Goal: Register for event/course

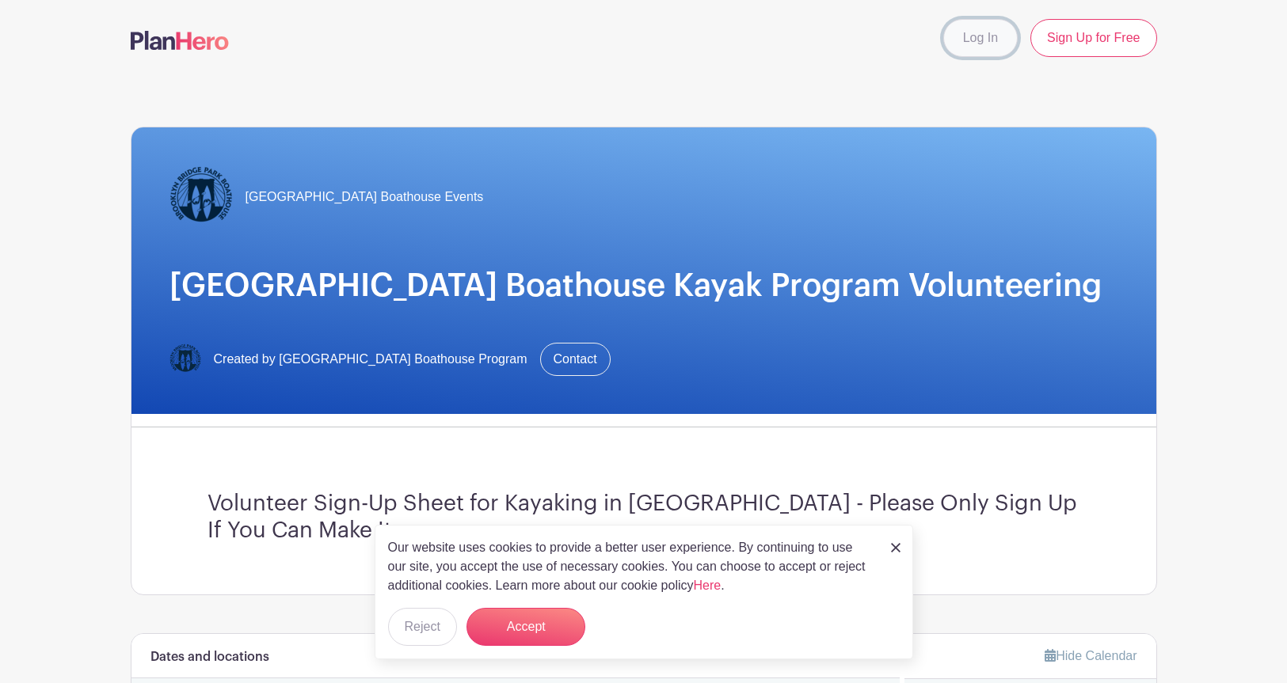
click at [972, 35] on link "Log In" at bounding box center [980, 38] width 74 height 38
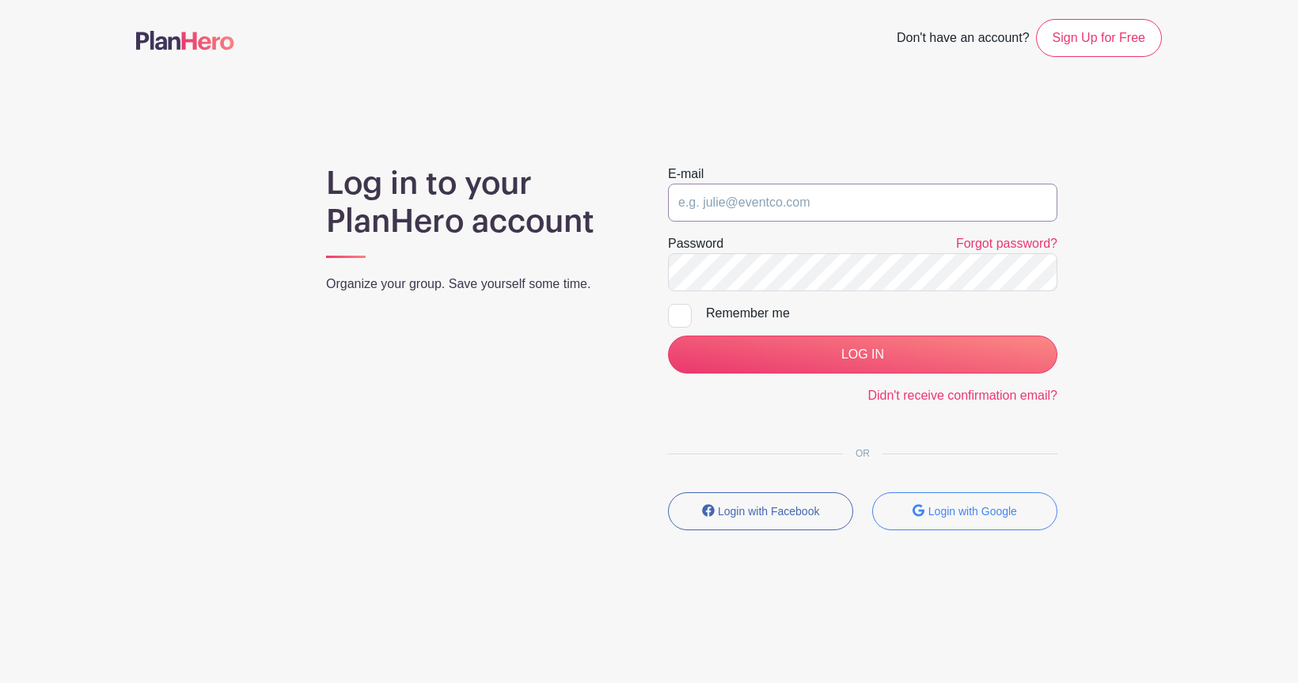
click at [773, 211] on input "email" at bounding box center [863, 203] width 390 height 38
type input "[EMAIL_ADDRESS][DOMAIN_NAME]"
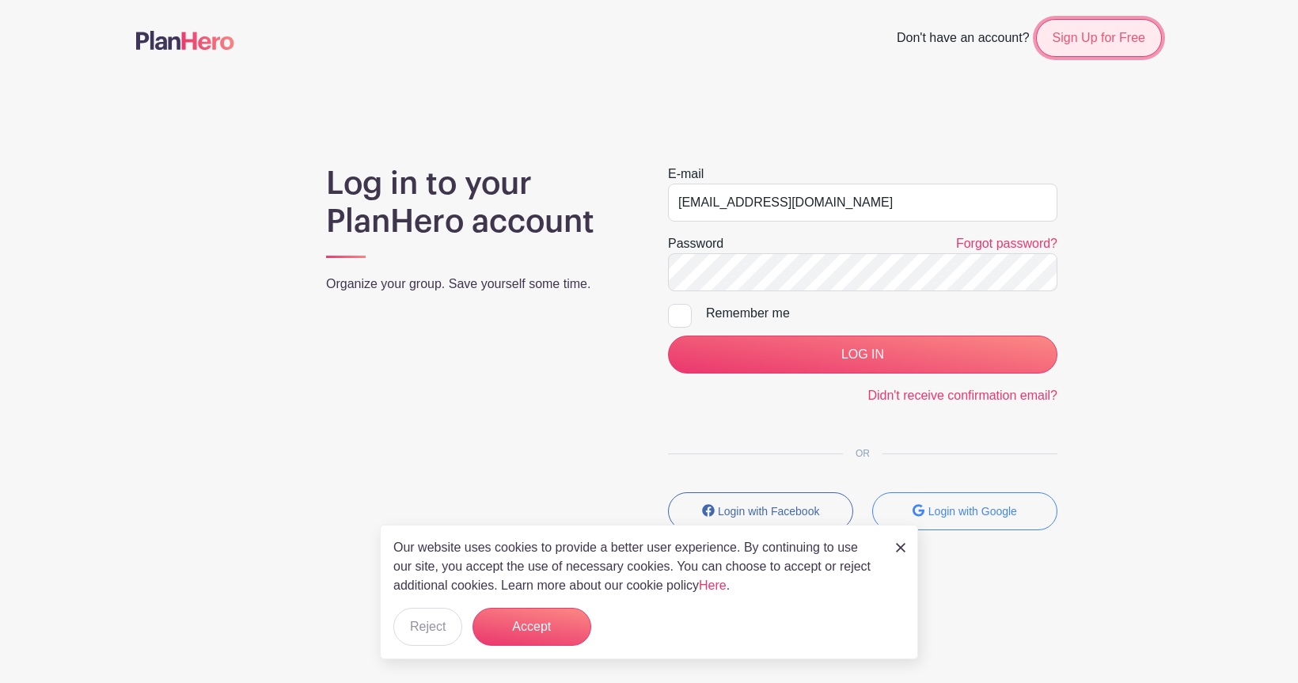
click at [1093, 36] on link "Sign Up for Free" at bounding box center [1099, 38] width 126 height 38
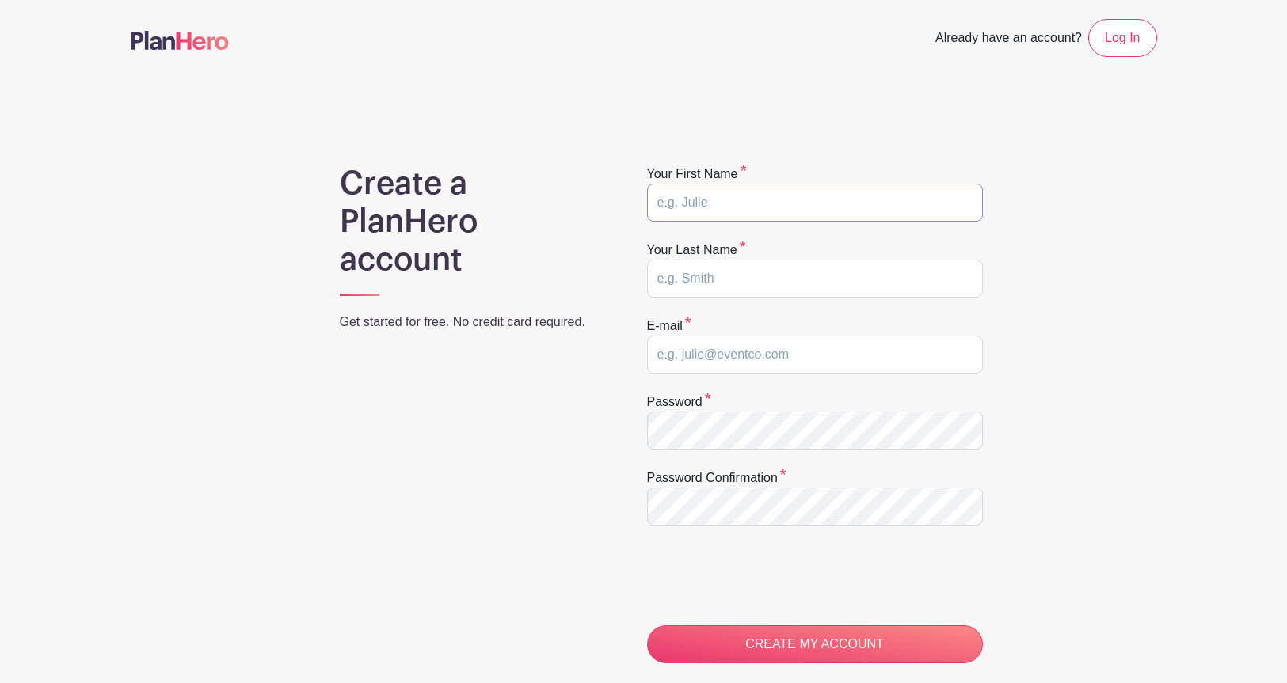
click at [800, 196] on input "text" at bounding box center [815, 203] width 336 height 38
type input "Tri"
type input "Chaple"
type input "[EMAIL_ADDRESS][DOMAIN_NAME]"
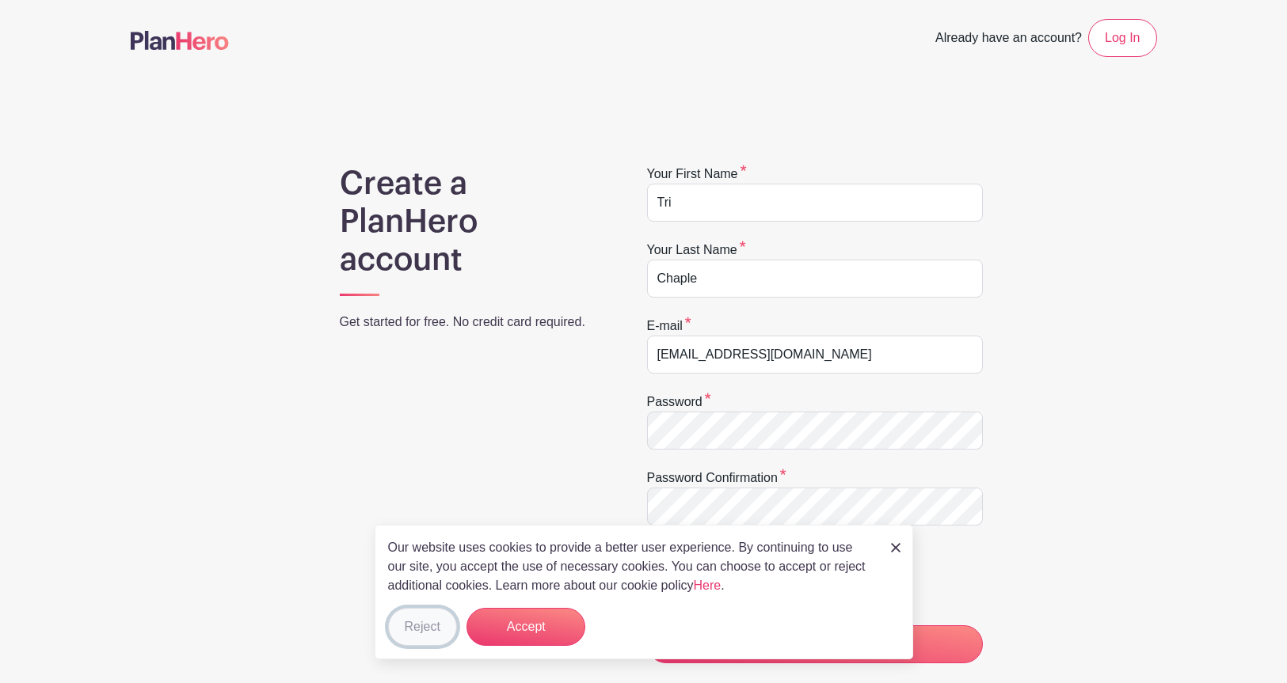
click at [433, 618] on button "Reject" at bounding box center [422, 627] width 69 height 38
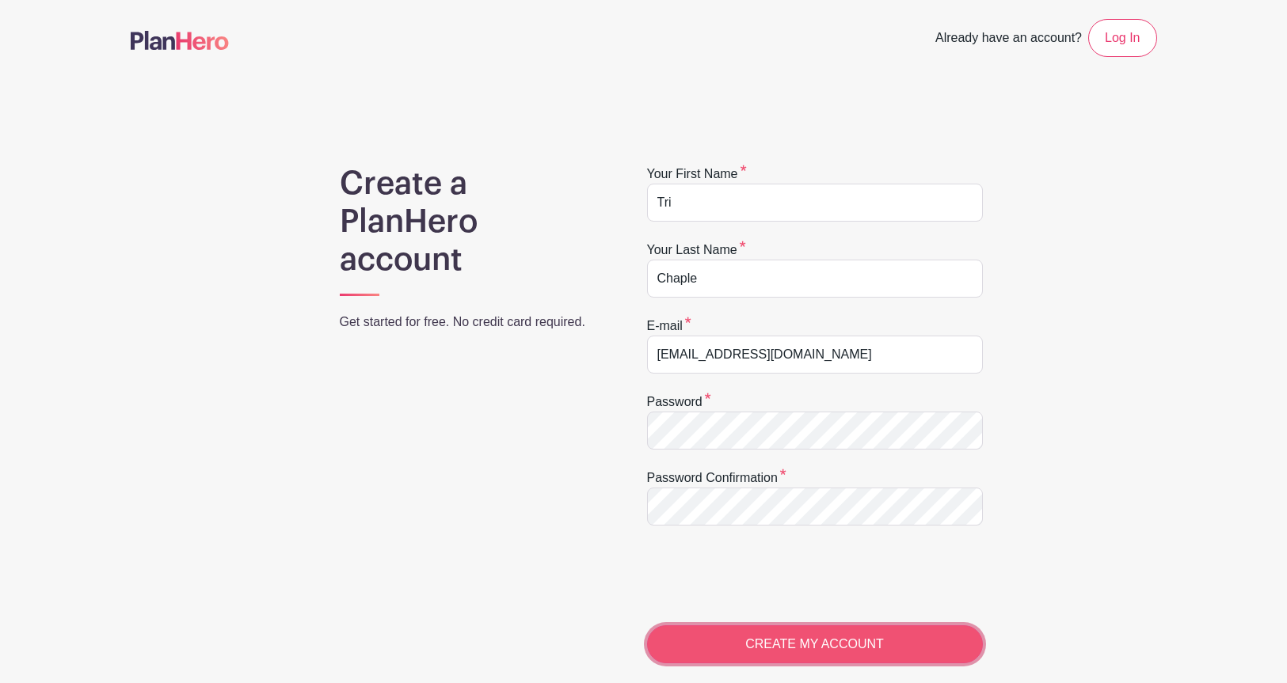
click at [767, 643] on input "CREATE MY ACCOUNT" at bounding box center [815, 644] width 336 height 38
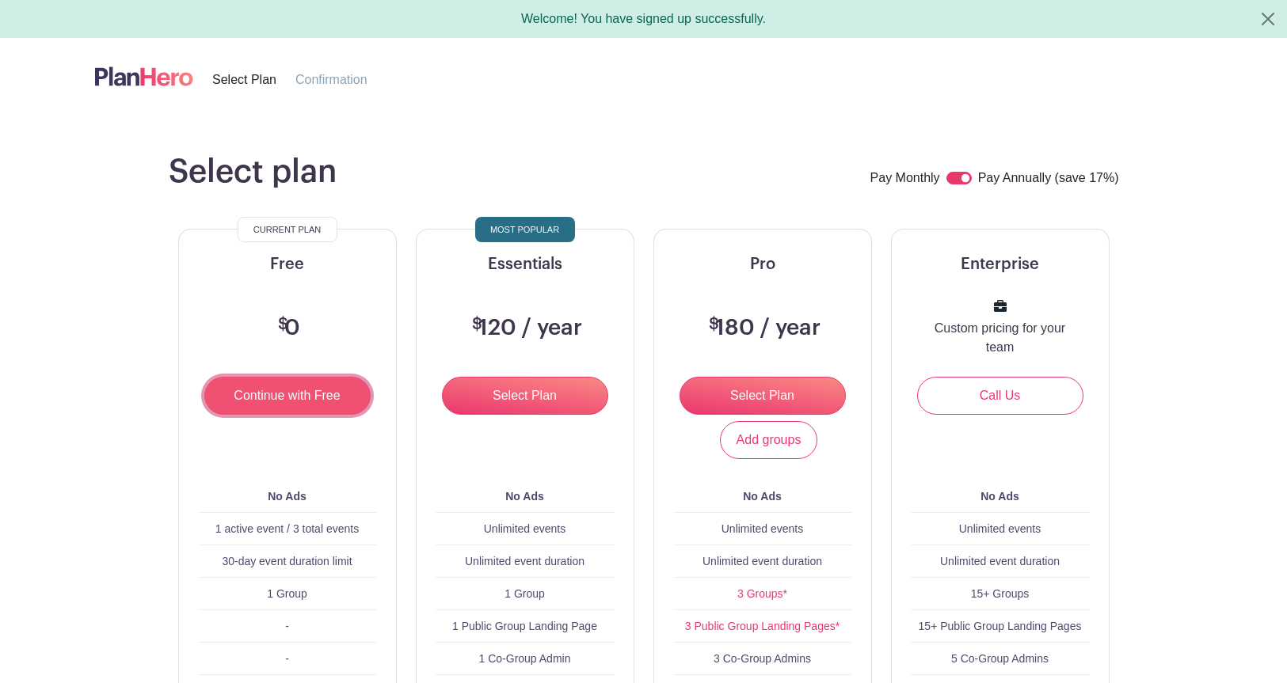
click at [274, 393] on input "Continue with Free" at bounding box center [287, 396] width 166 height 38
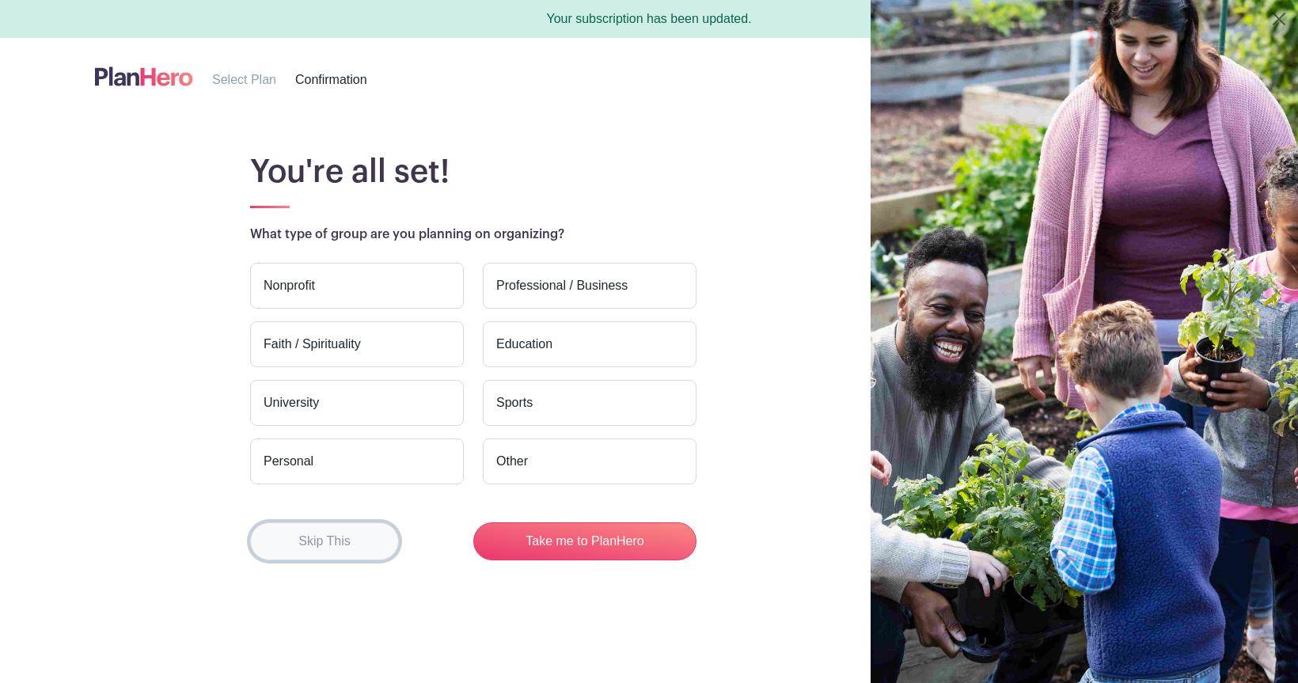
click at [326, 551] on button "Skip This" at bounding box center [324, 542] width 149 height 38
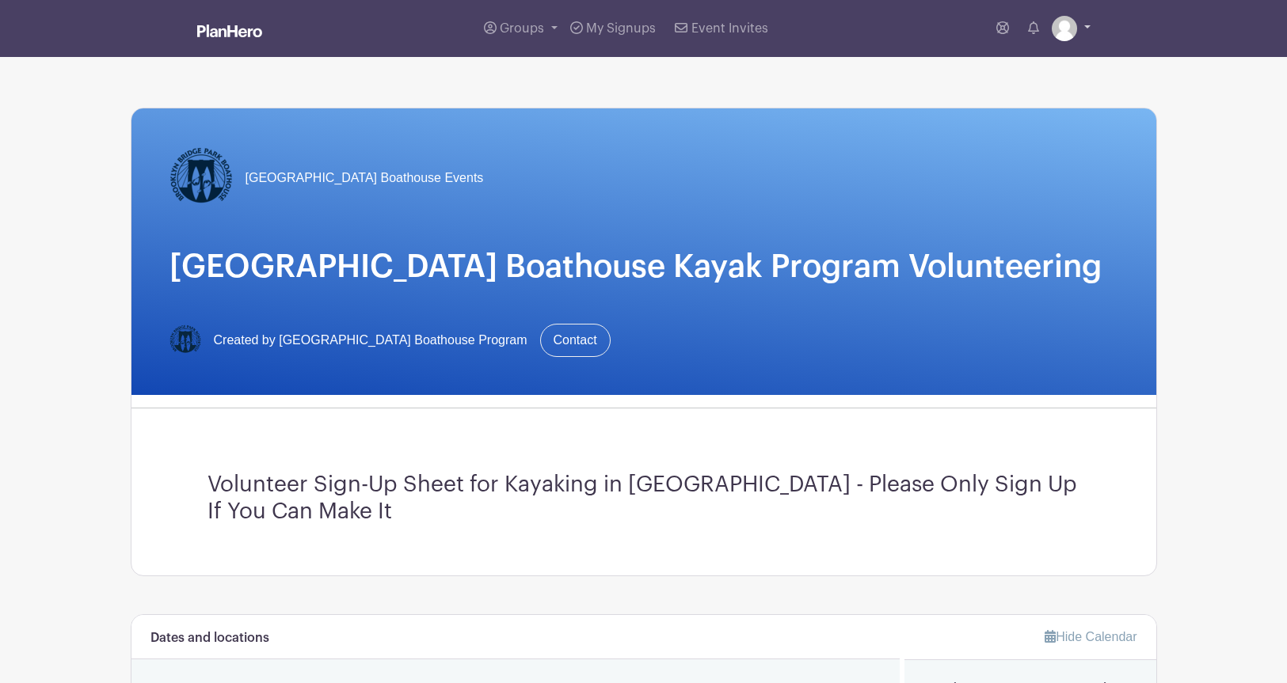
click at [1084, 27] on link at bounding box center [1070, 28] width 39 height 25
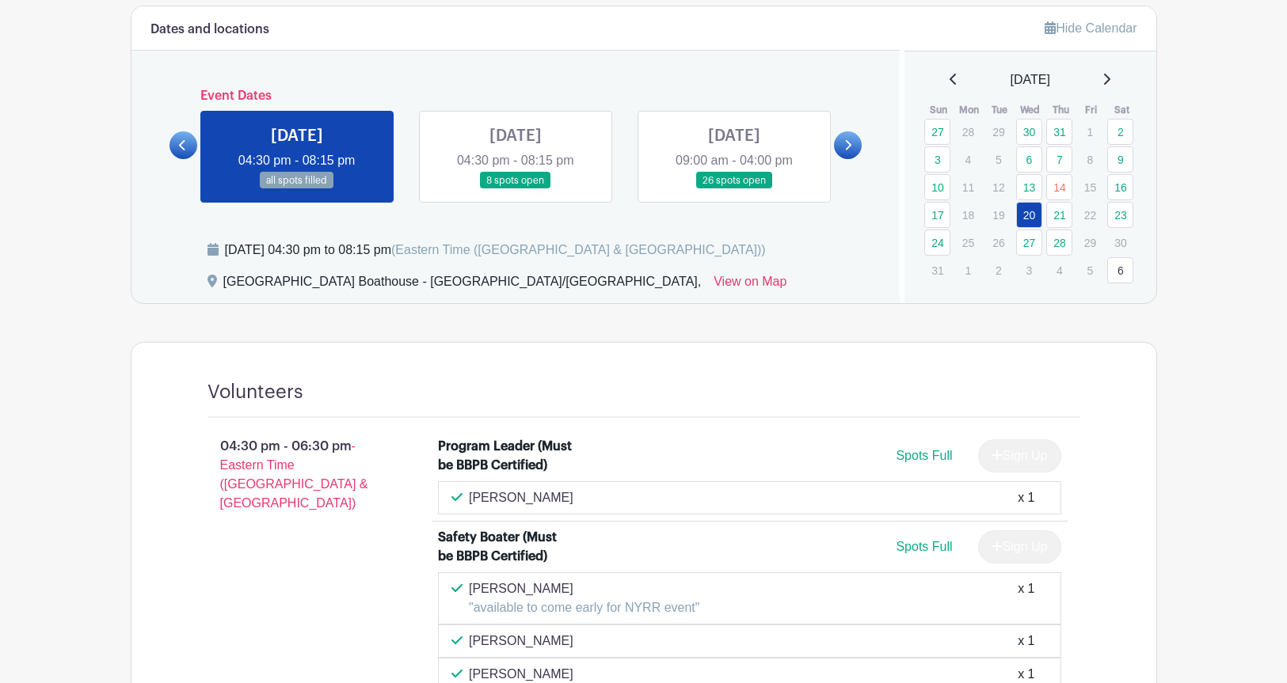
scroll to position [603, 0]
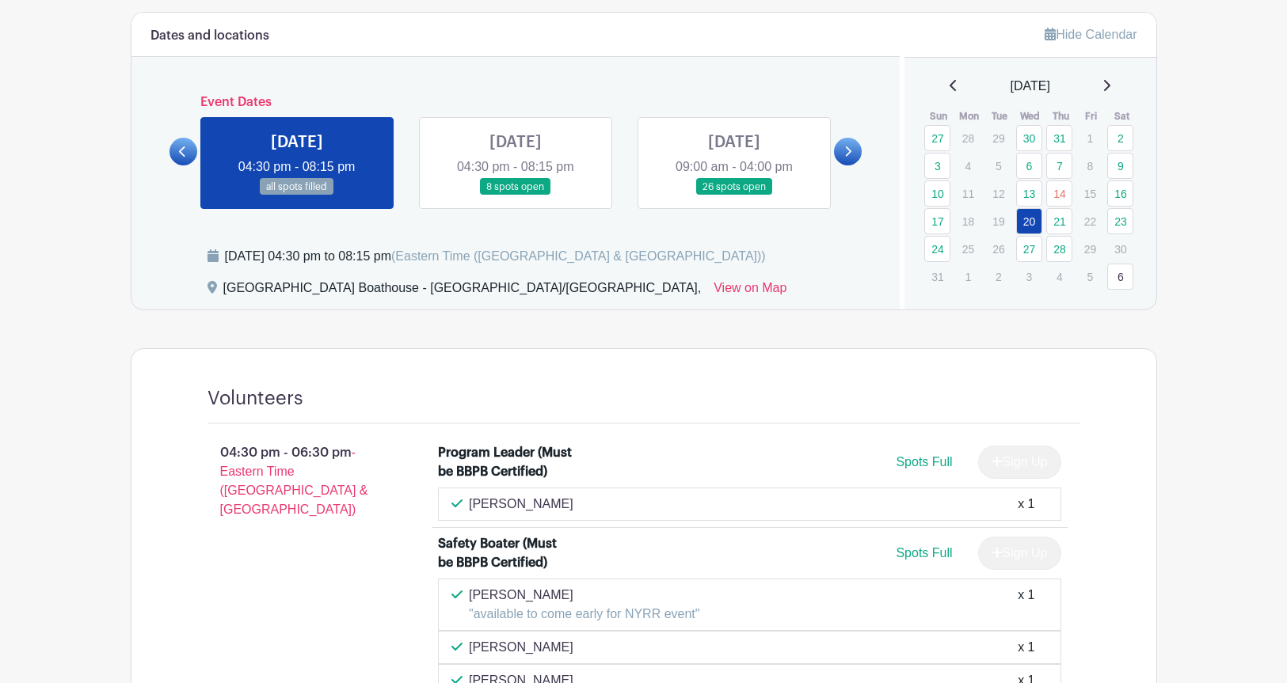
click at [515, 196] on link at bounding box center [515, 196] width 0 height 0
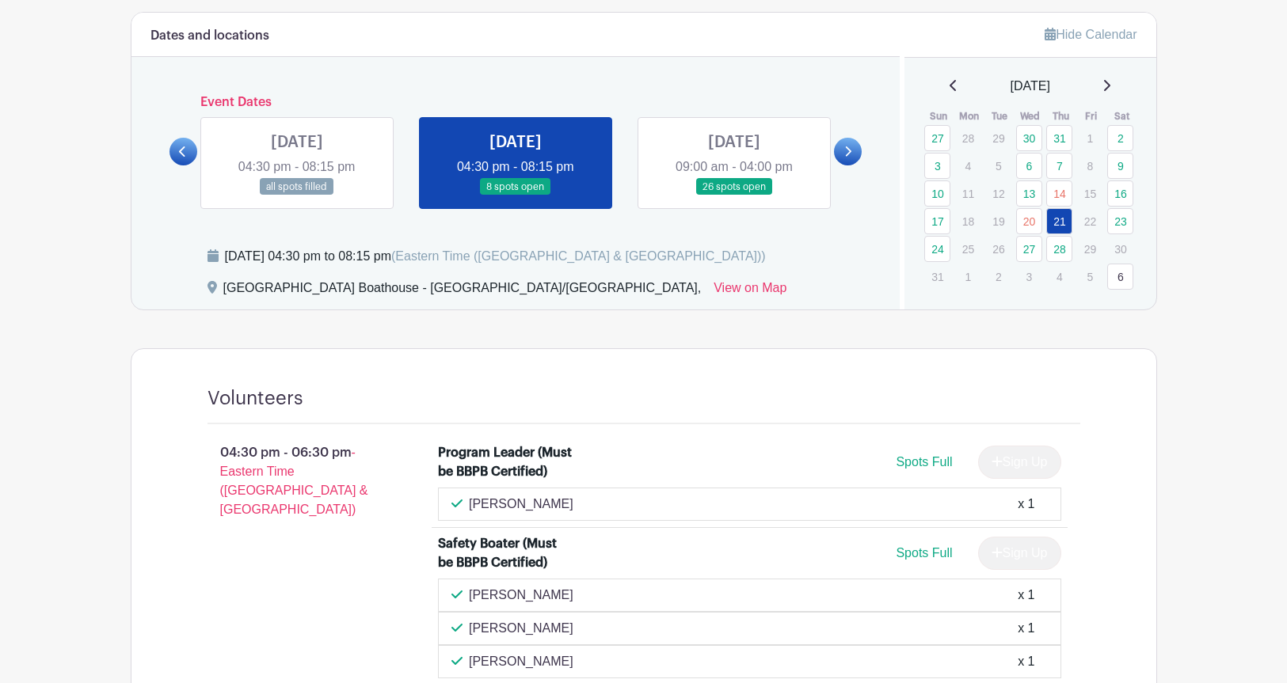
click at [297, 196] on link at bounding box center [297, 196] width 0 height 0
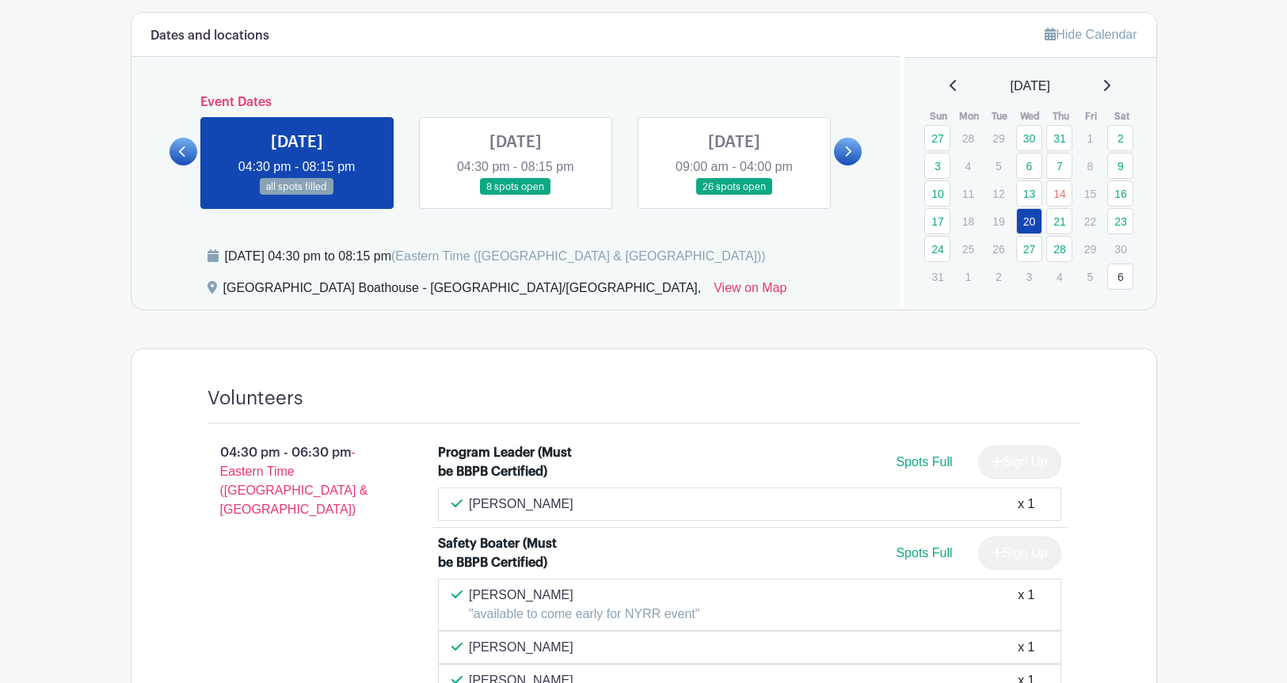
click at [515, 196] on link at bounding box center [515, 196] width 0 height 0
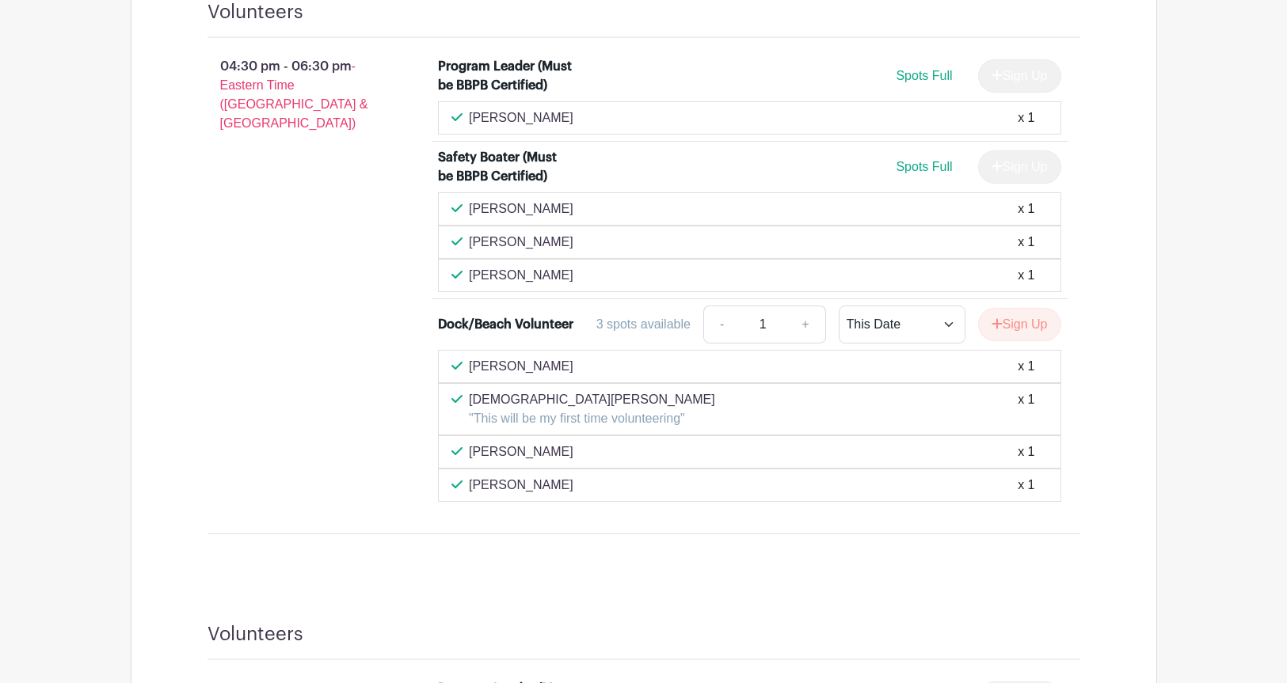
scroll to position [917, 0]
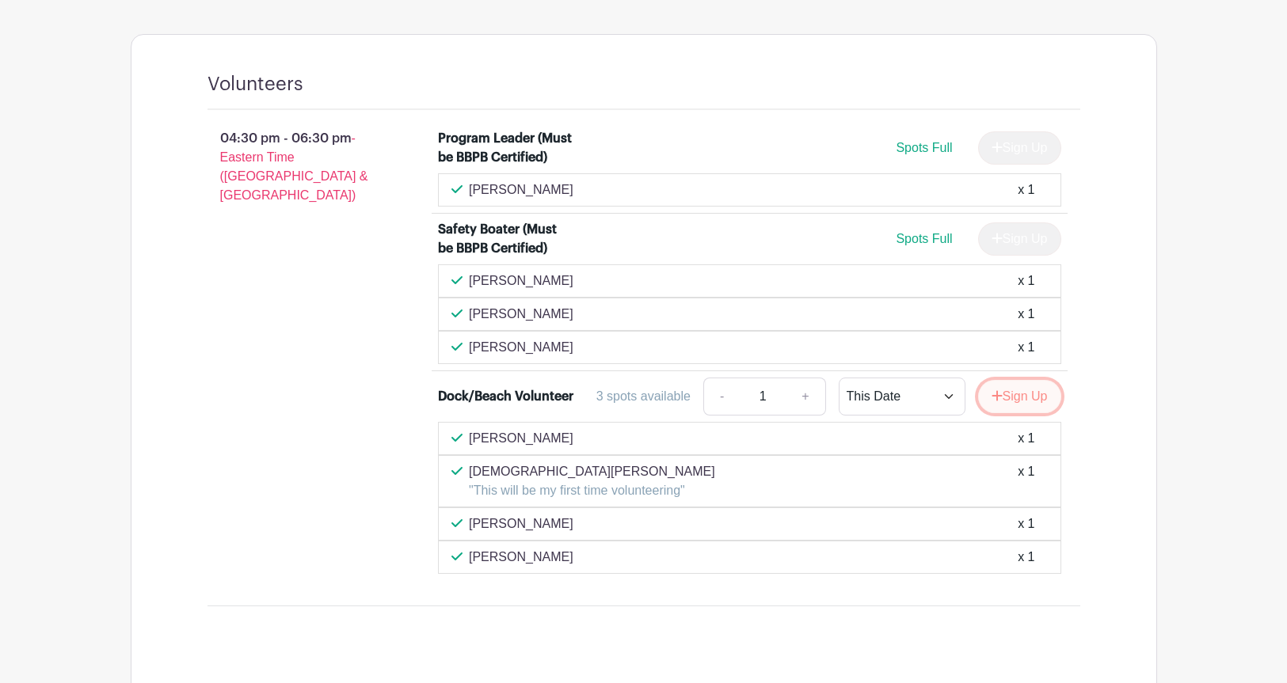
click at [1012, 392] on button "Sign Up" at bounding box center [1019, 396] width 83 height 33
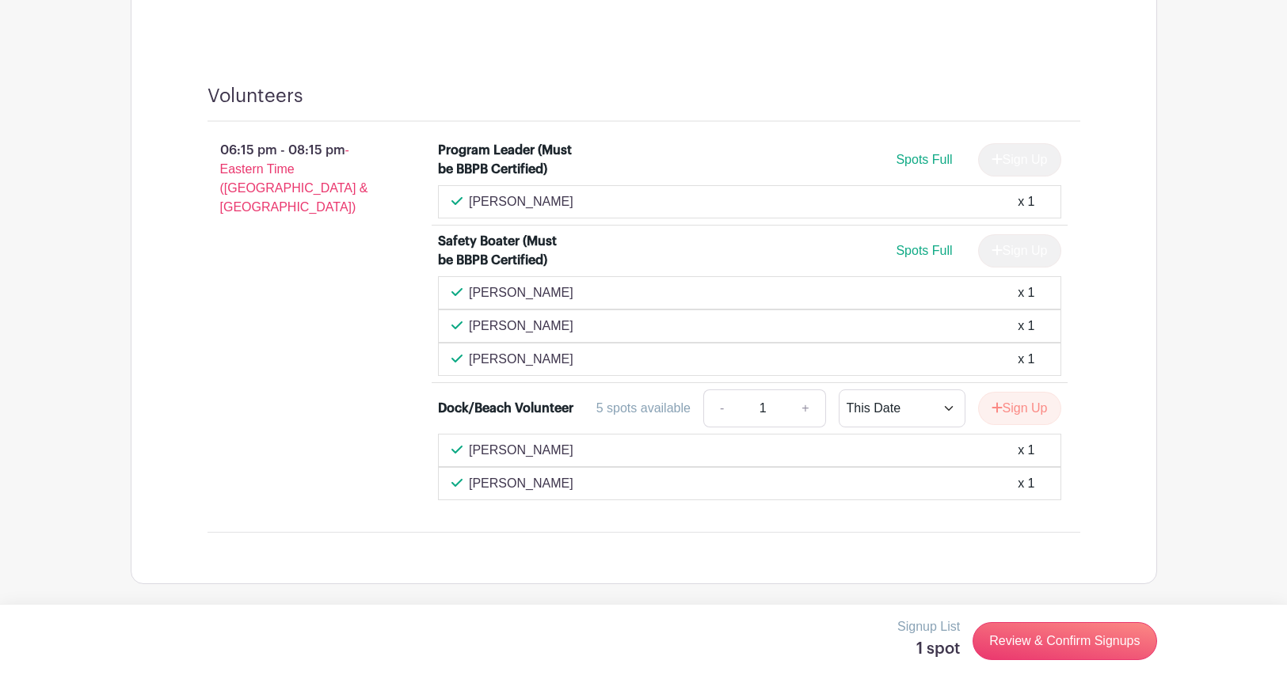
scroll to position [991, 0]
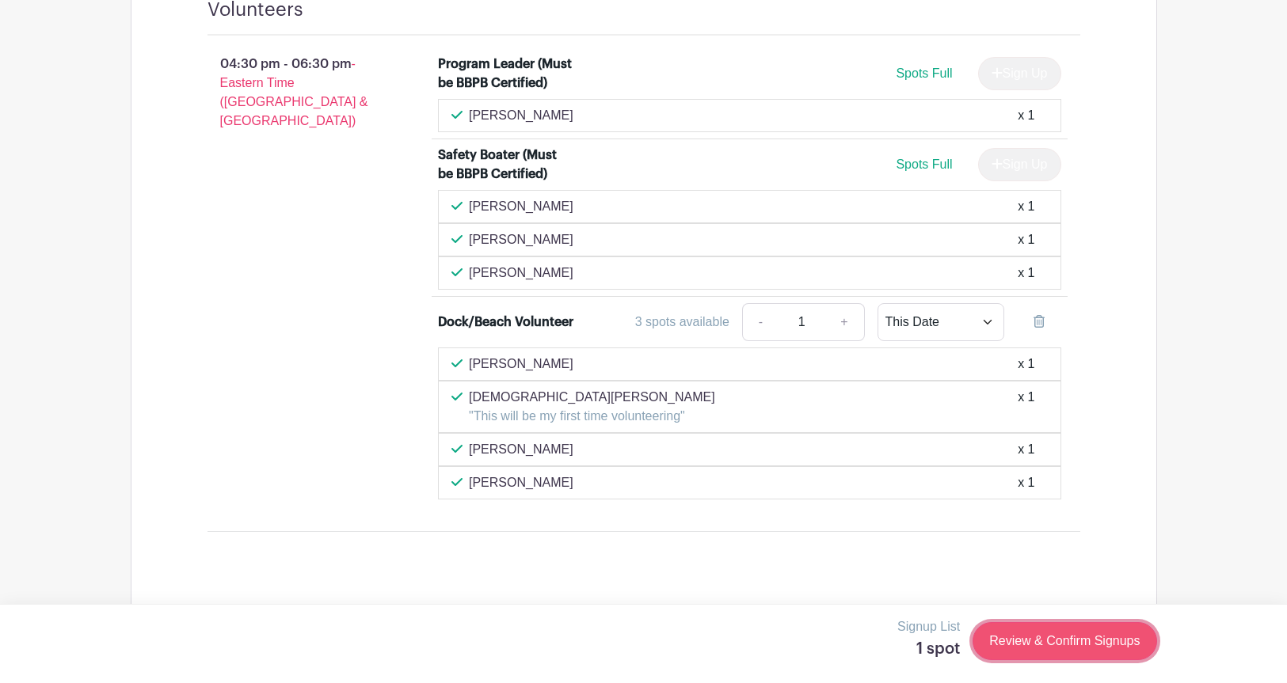
click at [1073, 641] on link "Review & Confirm Signups" at bounding box center [1064, 641] width 184 height 38
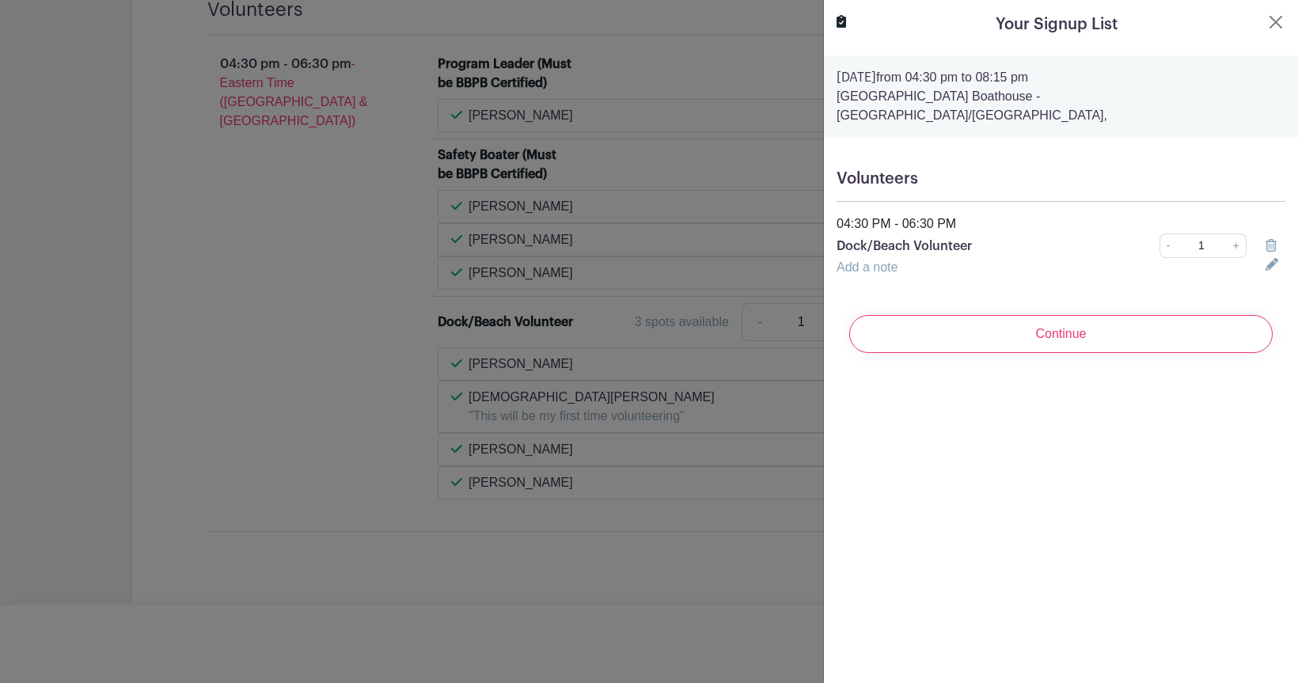
click at [892, 260] on link "Add a note" at bounding box center [867, 266] width 61 height 13
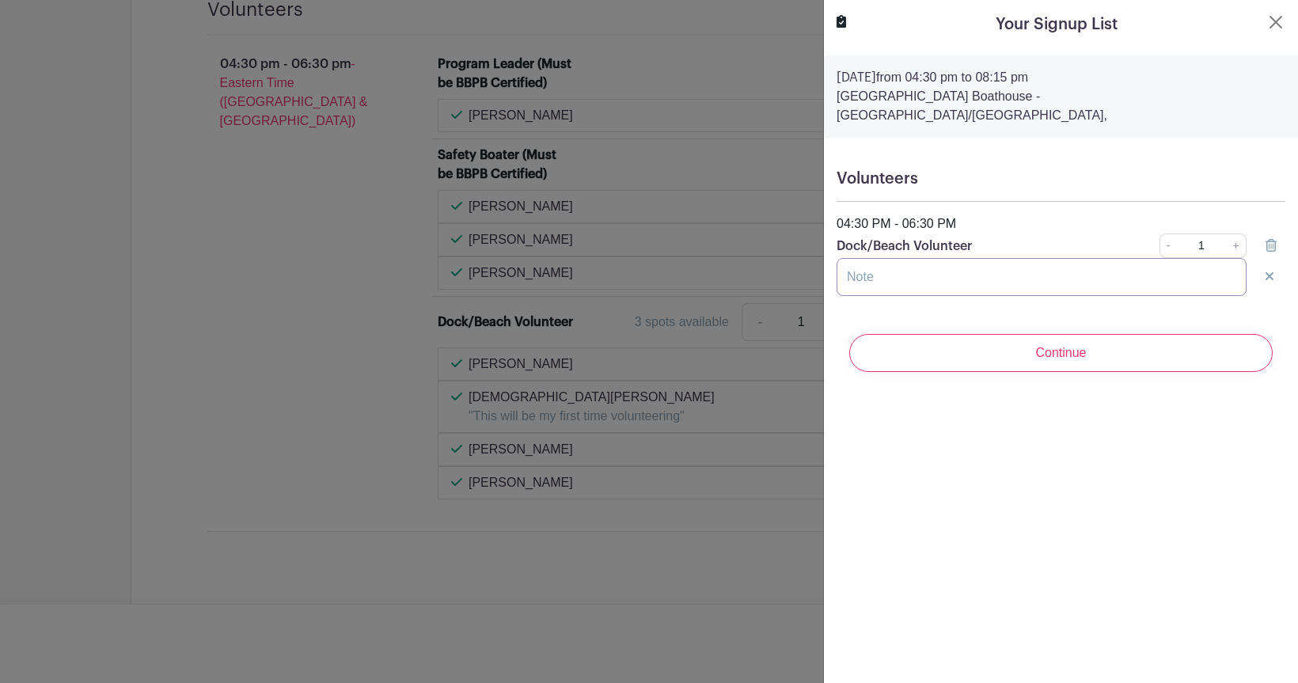
click at [892, 258] on input "text" at bounding box center [1042, 277] width 410 height 38
type input "i"
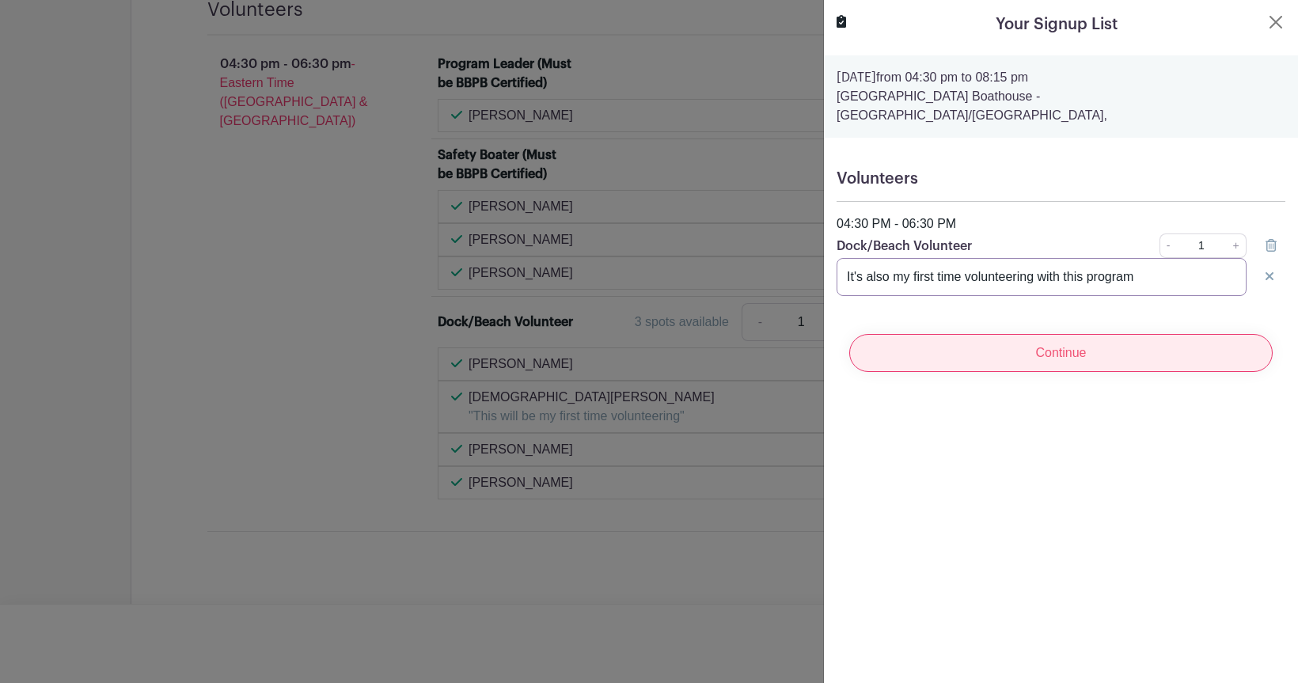
type input "It's also my first time volunteering with this program"
click at [1055, 337] on input "Continue" at bounding box center [1062, 353] width 424 height 38
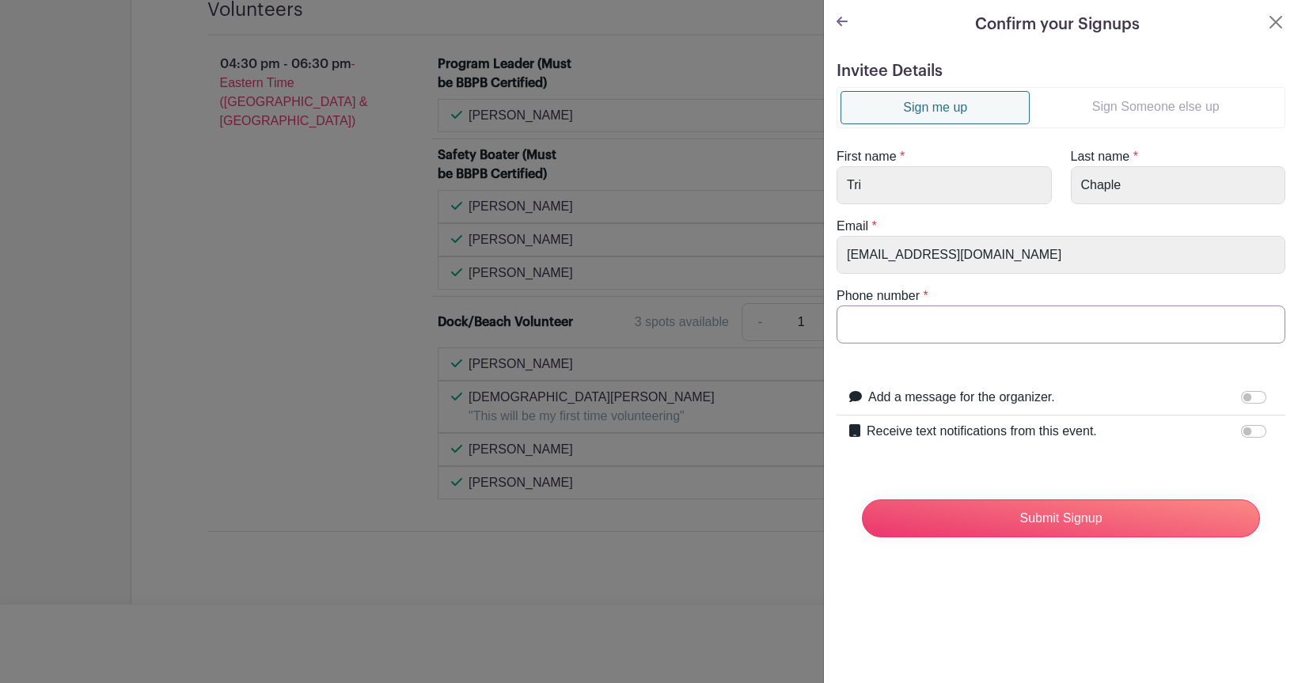
click at [1023, 329] on input "Phone number" at bounding box center [1061, 325] width 449 height 38
type input "9173456160"
click at [1247, 431] on input "Receive text notifications from this event." at bounding box center [1253, 431] width 25 height 13
checkbox input "true"
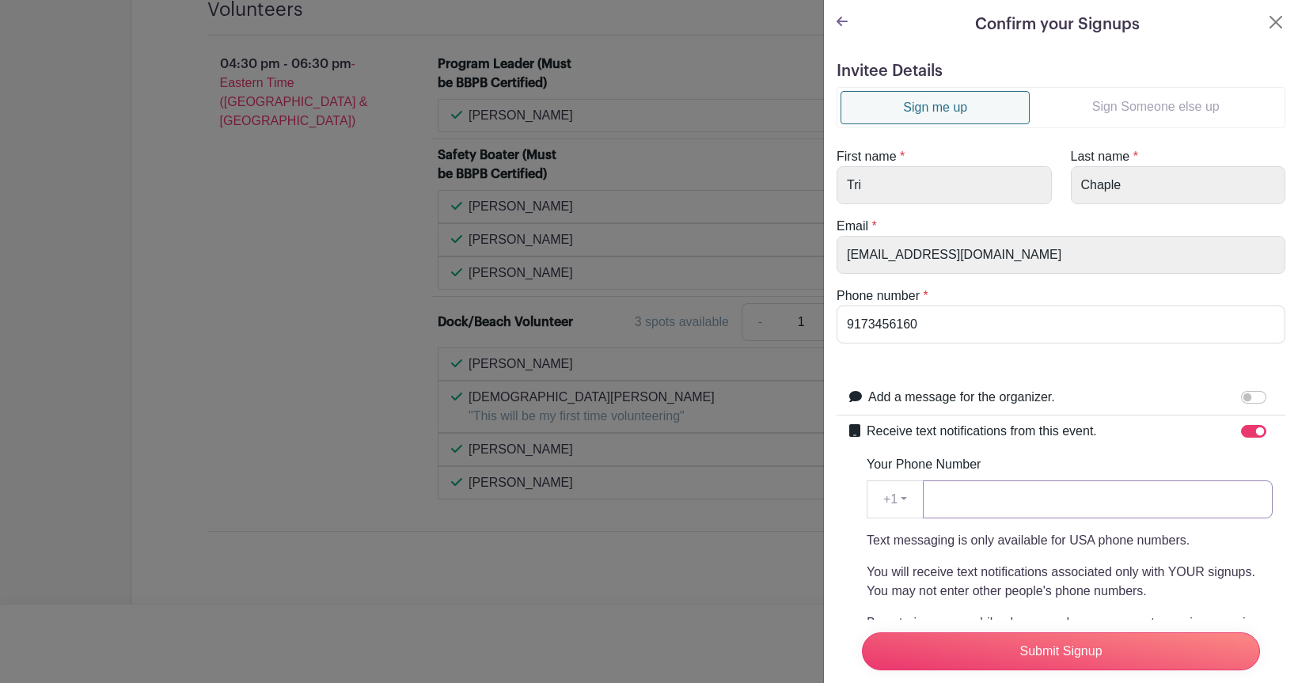
click at [1027, 511] on input "Your Phone Number" at bounding box center [1098, 500] width 350 height 38
type input "9173456160"
click at [1099, 633] on input "Submit Signup" at bounding box center [1061, 652] width 398 height 38
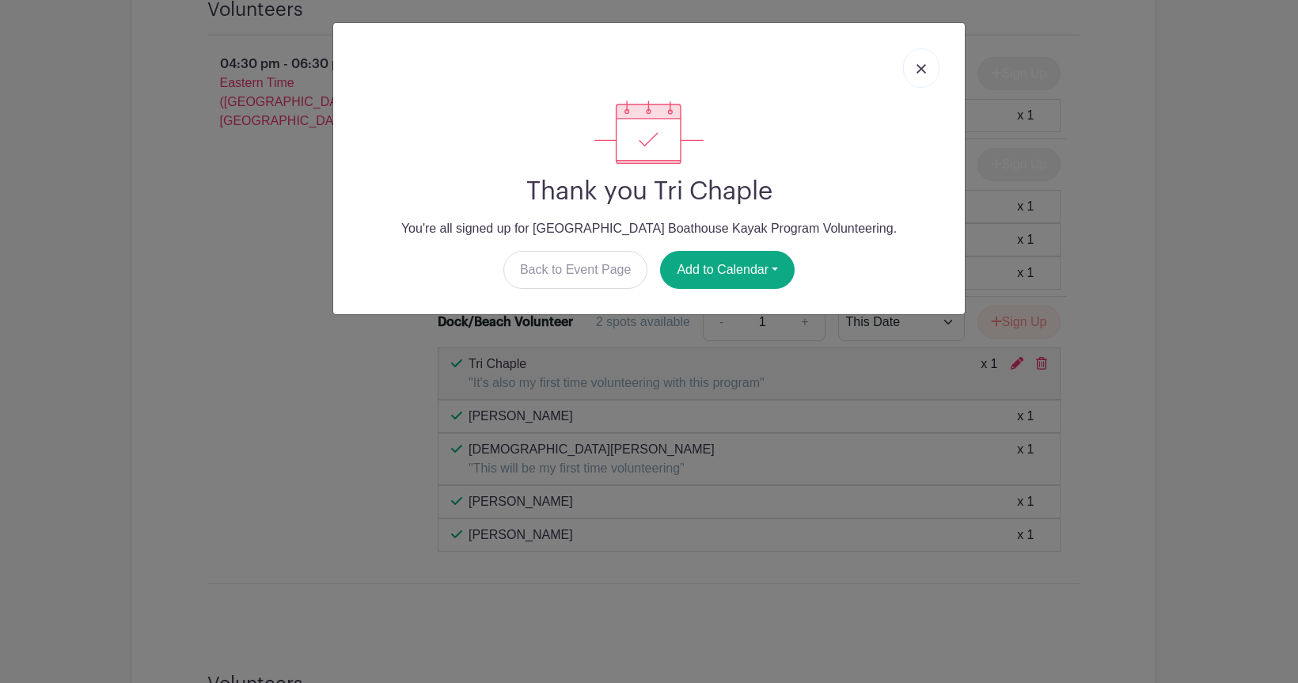
click at [918, 67] on img at bounding box center [922, 69] width 10 height 10
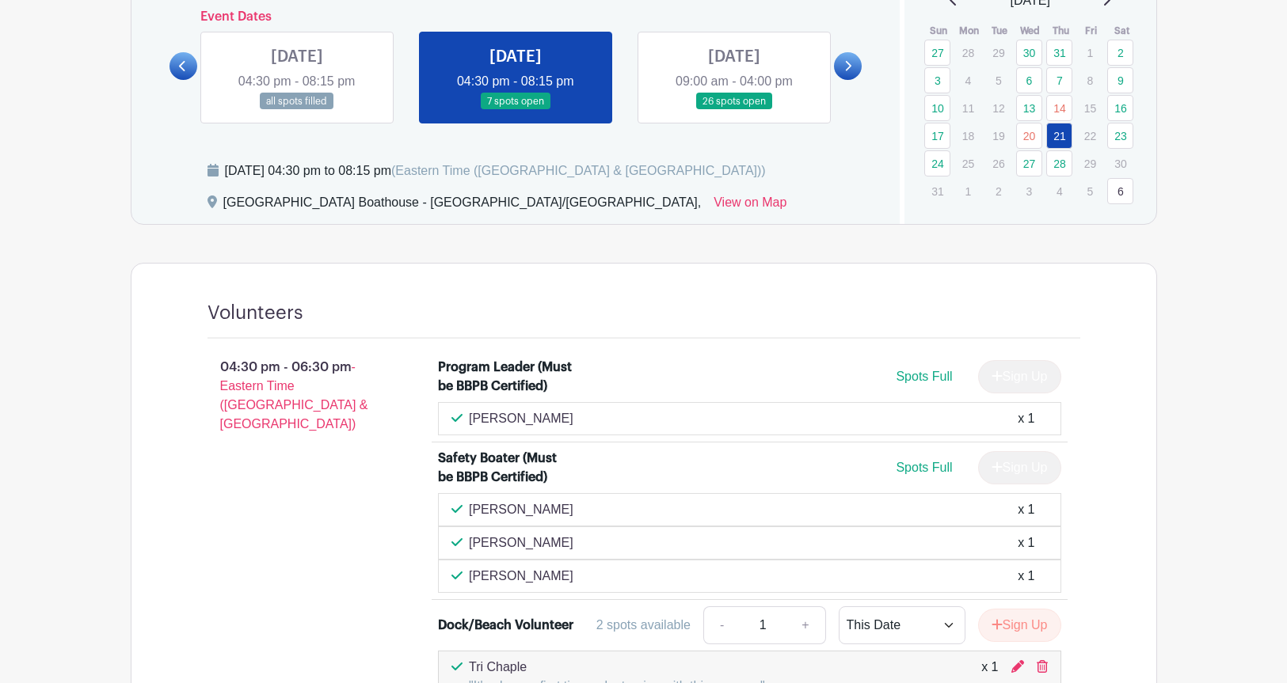
scroll to position [677, 0]
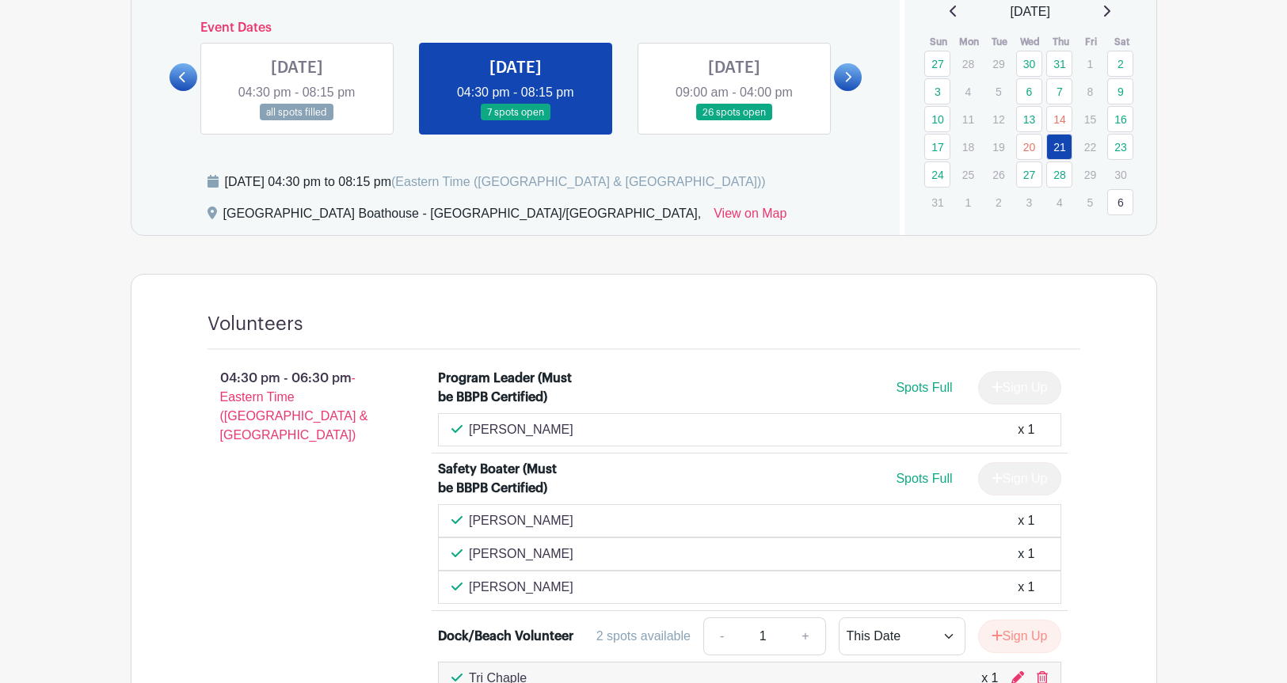
click at [734, 121] on link at bounding box center [734, 121] width 0 height 0
